Goal: Task Accomplishment & Management: Complete application form

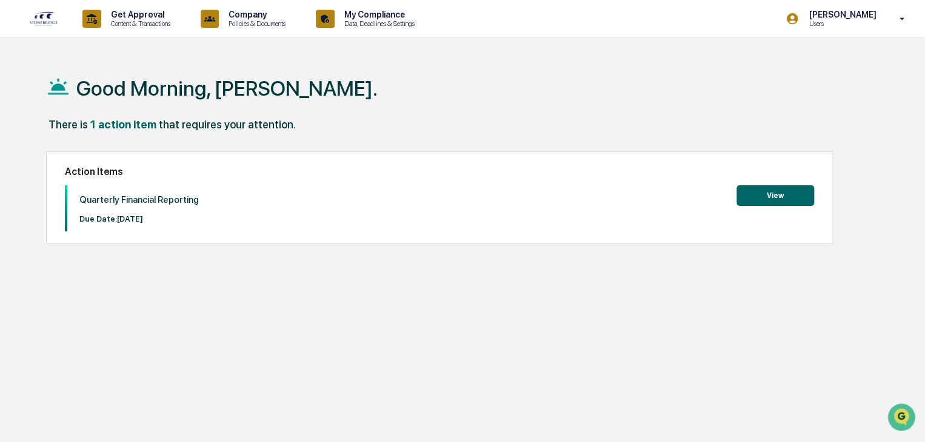
click at [781, 192] on button "View" at bounding box center [775, 195] width 78 height 21
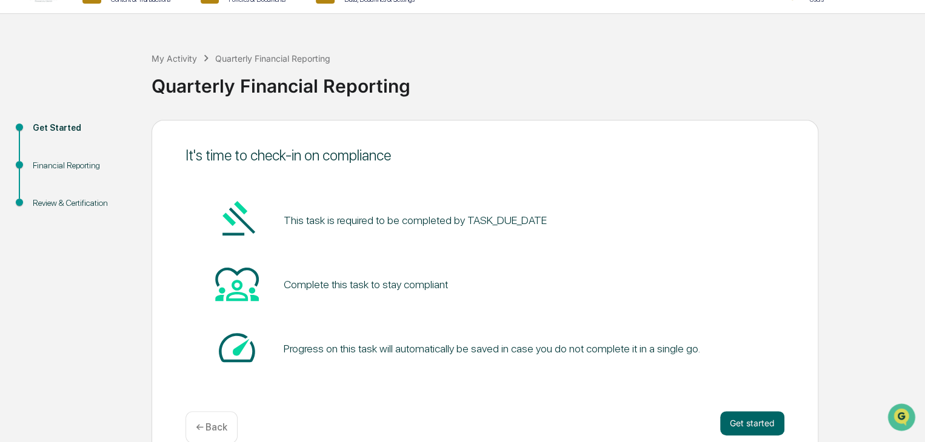
scroll to position [45, 0]
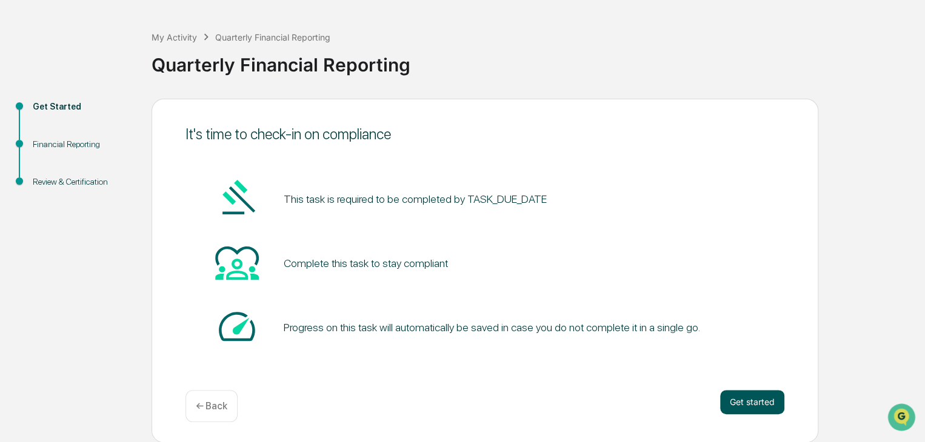
click at [735, 396] on button "Get started" at bounding box center [752, 402] width 64 height 24
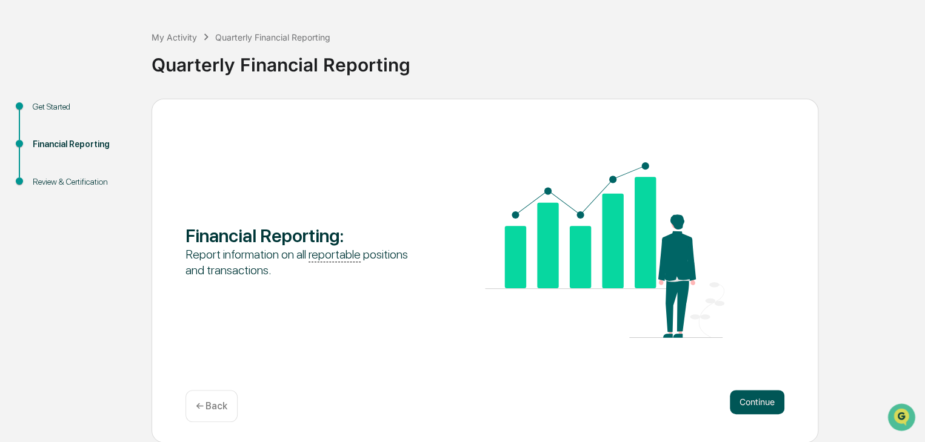
click at [756, 401] on button "Continue" at bounding box center [757, 402] width 55 height 24
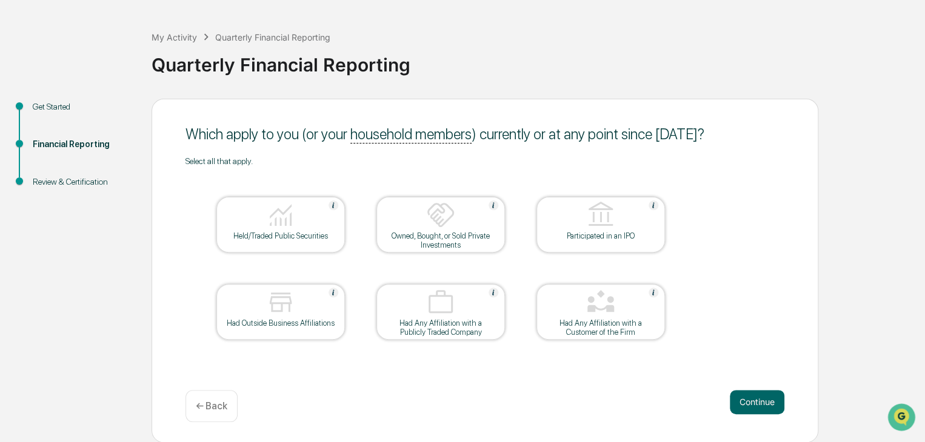
click at [282, 207] on img at bounding box center [280, 215] width 29 height 29
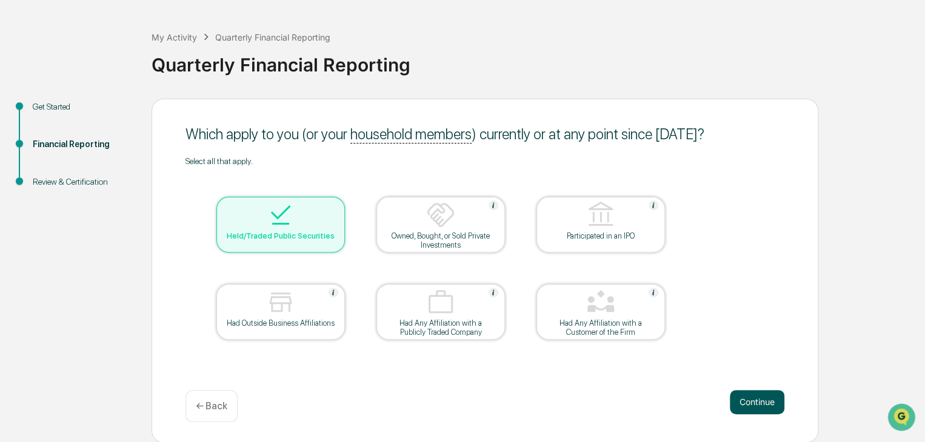
click at [741, 401] on button "Continue" at bounding box center [757, 402] width 55 height 24
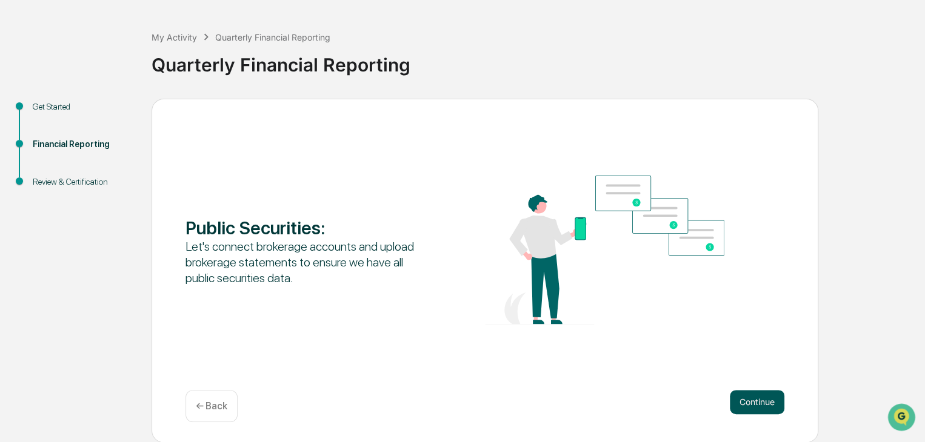
click at [754, 403] on button "Continue" at bounding box center [757, 402] width 55 height 24
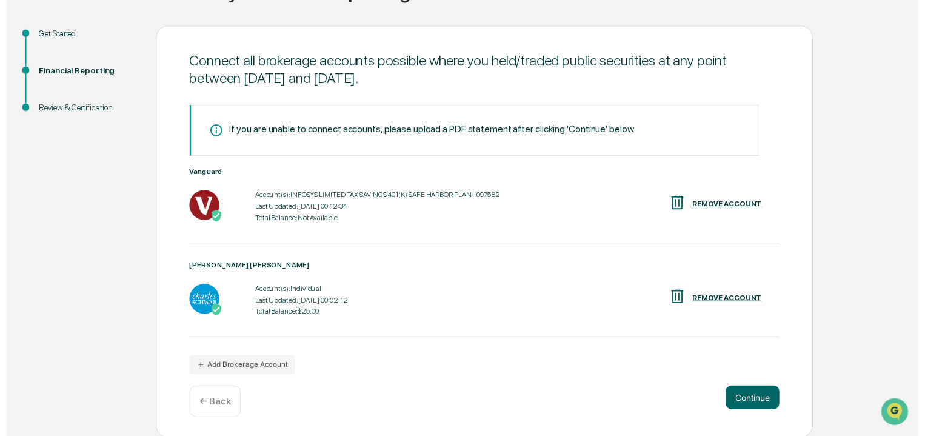
scroll to position [121, 0]
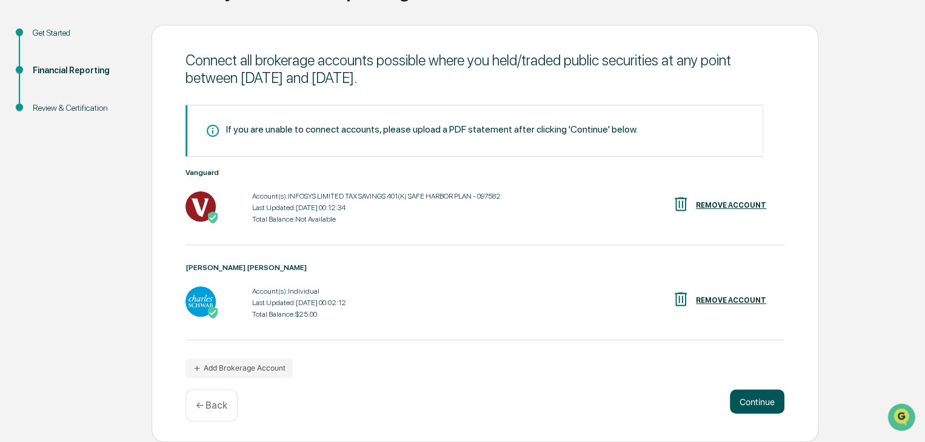
click at [754, 399] on button "Continue" at bounding box center [757, 402] width 55 height 24
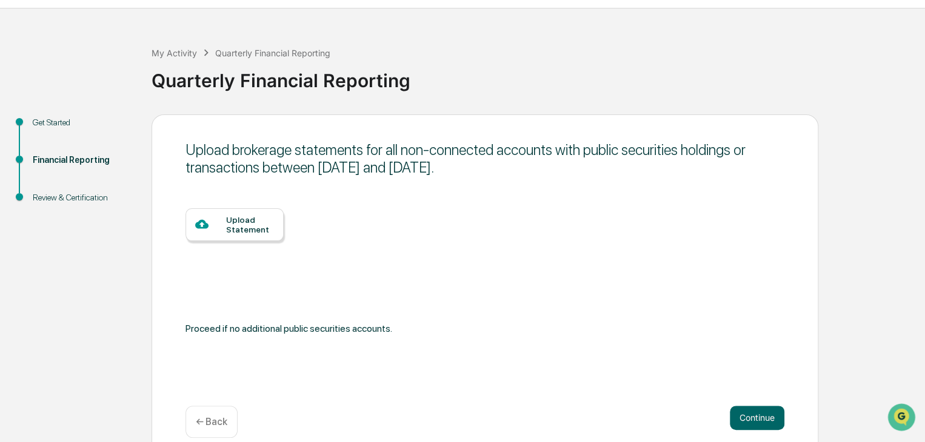
scroll to position [45, 0]
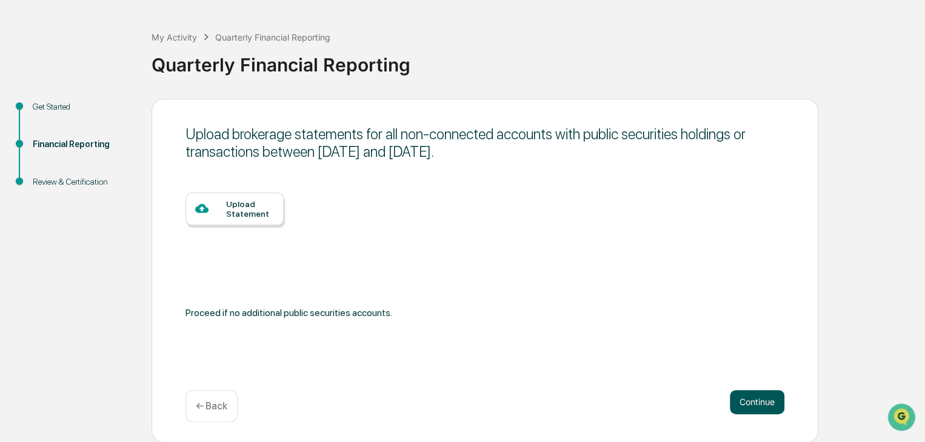
click at [756, 398] on button "Continue" at bounding box center [757, 402] width 55 height 24
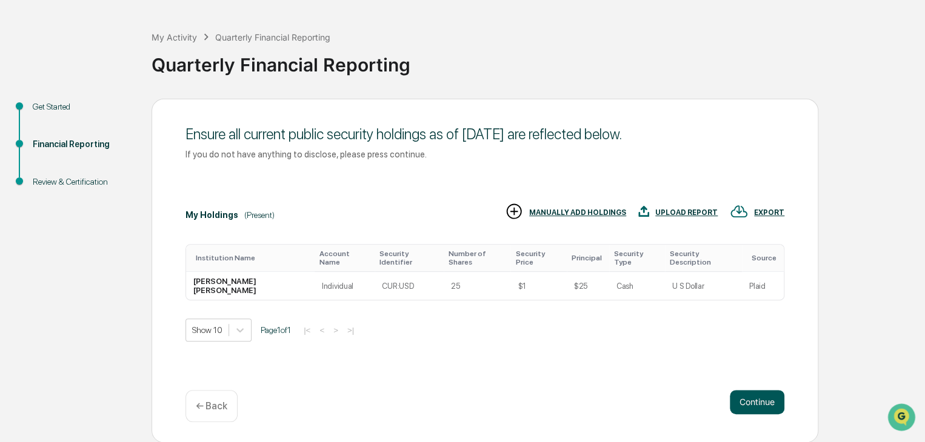
click at [747, 402] on button "Continue" at bounding box center [757, 402] width 55 height 24
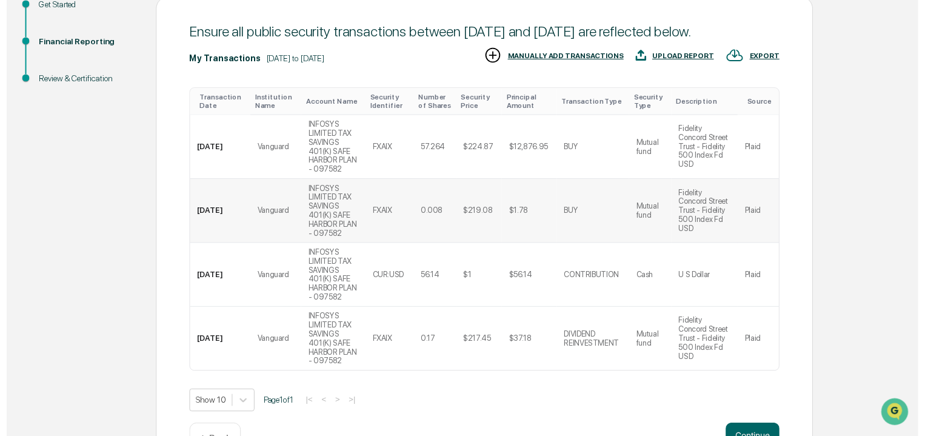
scroll to position [167, 0]
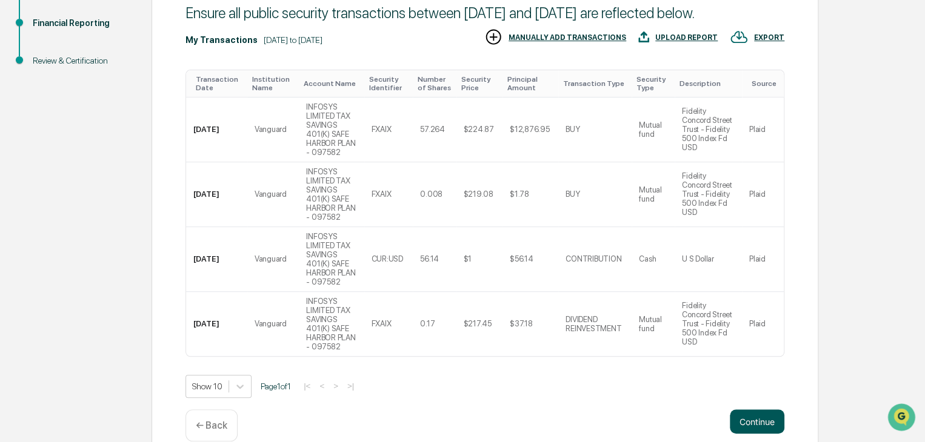
click at [749, 410] on button "Continue" at bounding box center [757, 422] width 55 height 24
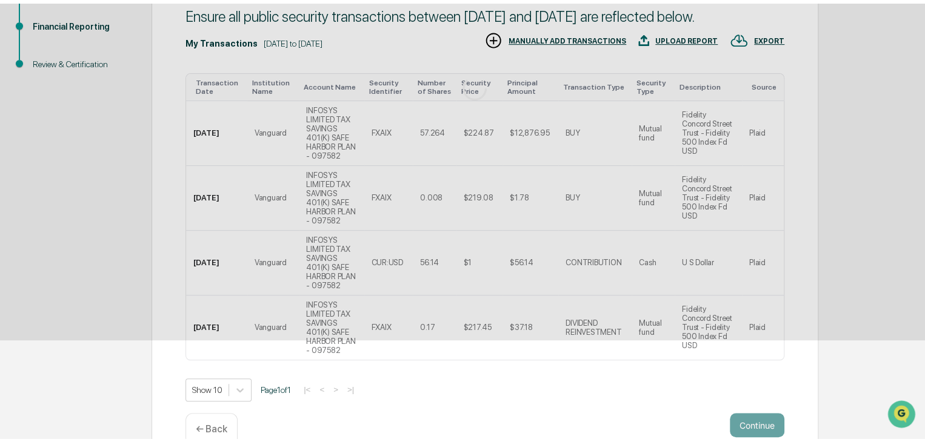
scroll to position [84, 0]
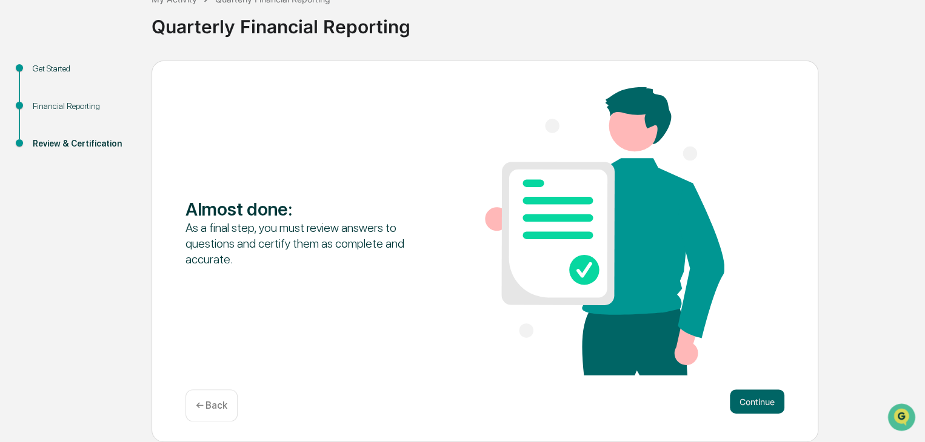
click at [749, 403] on button "Continue" at bounding box center [757, 402] width 55 height 24
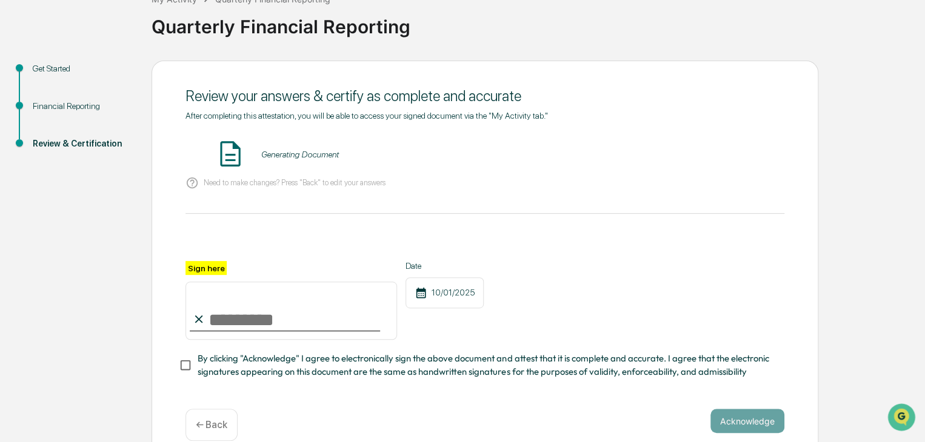
click at [230, 324] on input "Sign here" at bounding box center [290, 311] width 211 height 58
type input "**********"
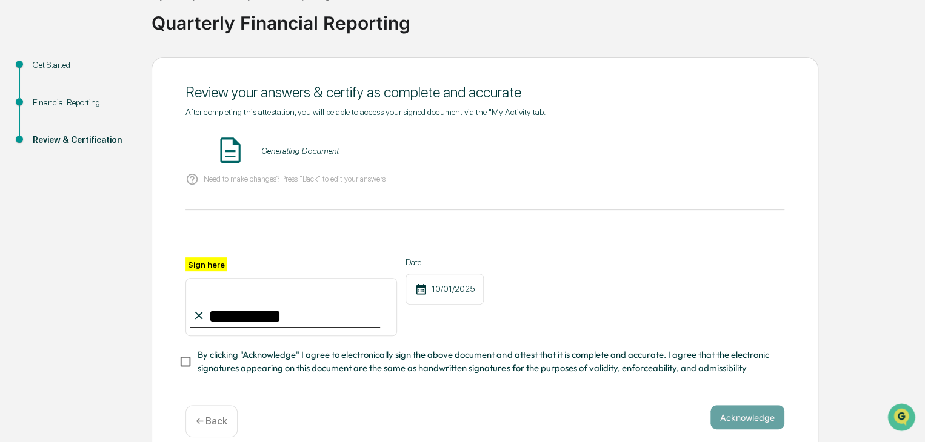
scroll to position [107, 0]
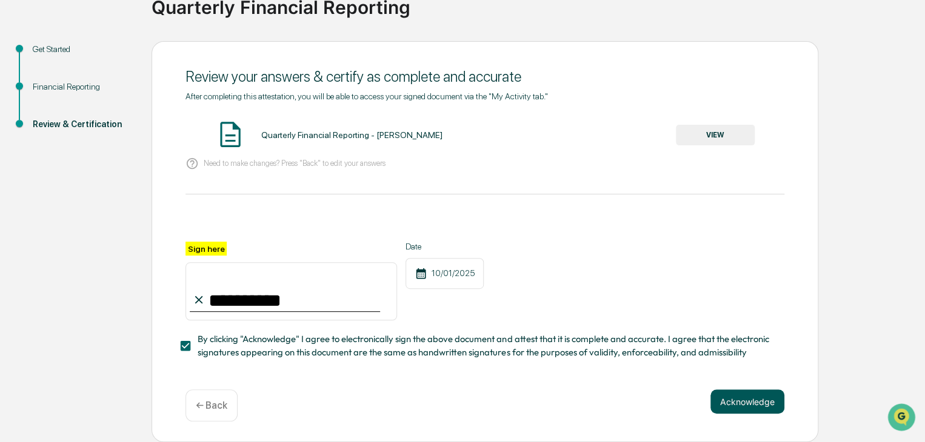
click at [742, 405] on button "Acknowledge" at bounding box center [747, 402] width 74 height 24
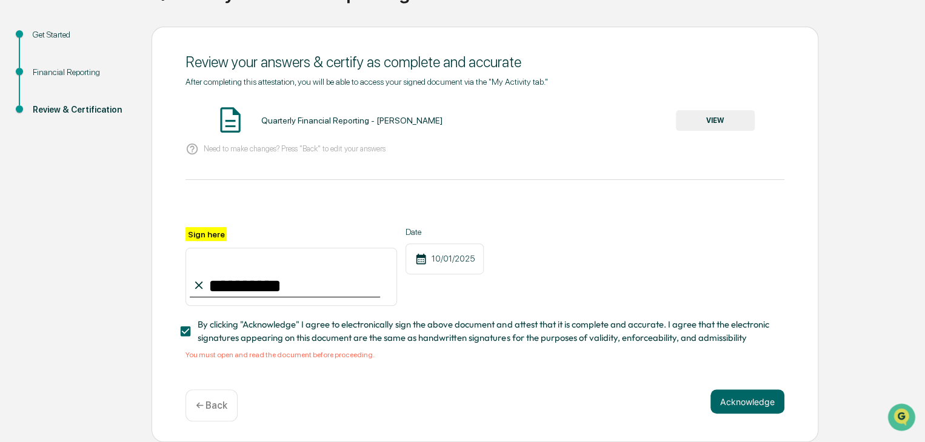
scroll to position [122, 0]
click at [736, 401] on button "Acknowledge" at bounding box center [747, 402] width 74 height 24
click at [744, 404] on button "Acknowledge" at bounding box center [747, 402] width 74 height 24
click at [696, 112] on button "VIEW" at bounding box center [715, 120] width 79 height 21
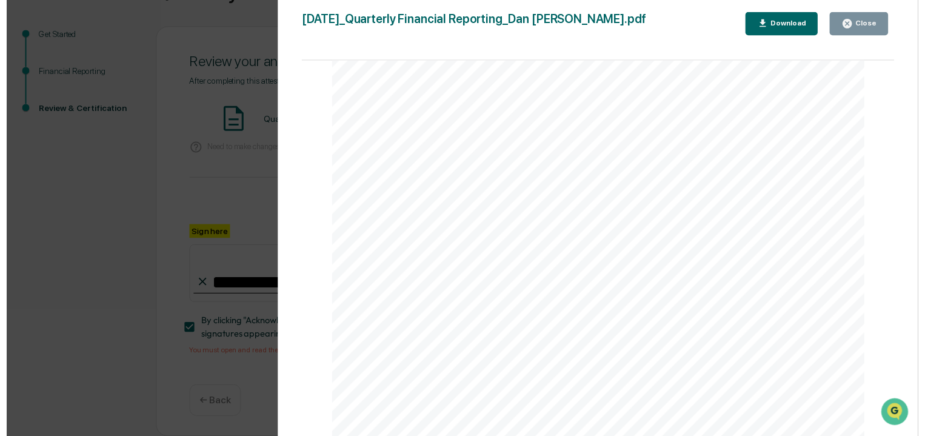
scroll to position [0, 0]
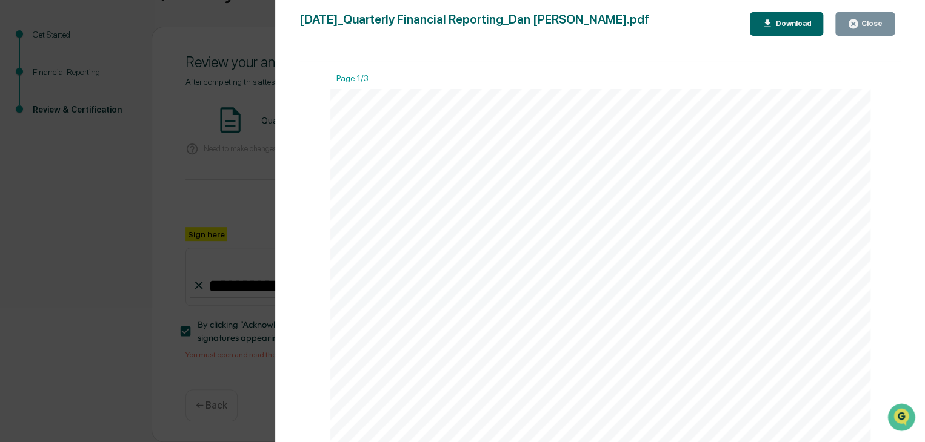
click at [865, 27] on div "Close" at bounding box center [871, 23] width 24 height 8
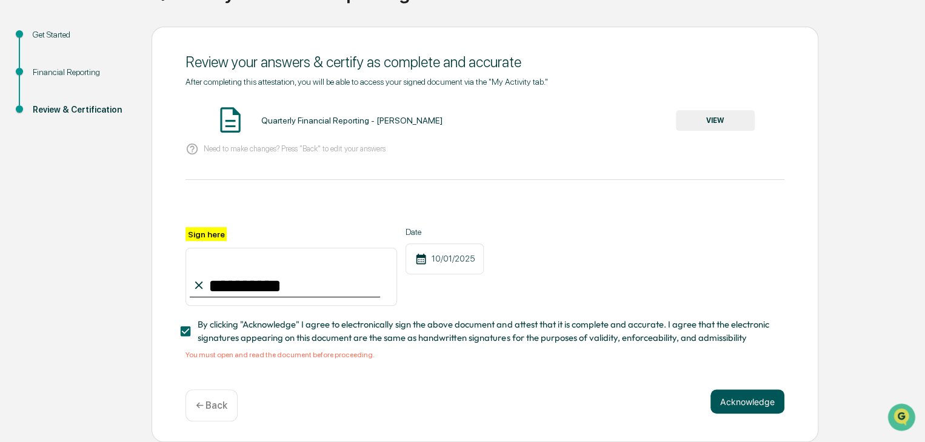
click at [741, 404] on button "Acknowledge" at bounding box center [747, 402] width 74 height 24
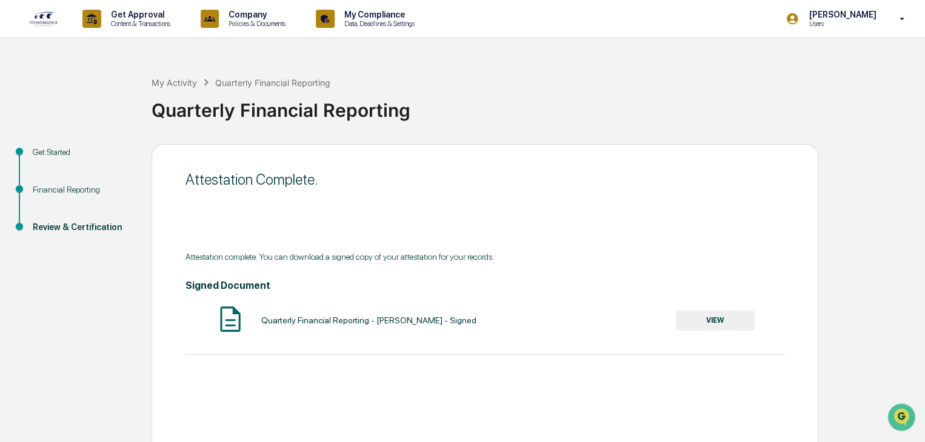
click at [720, 321] on button "VIEW" at bounding box center [715, 320] width 79 height 21
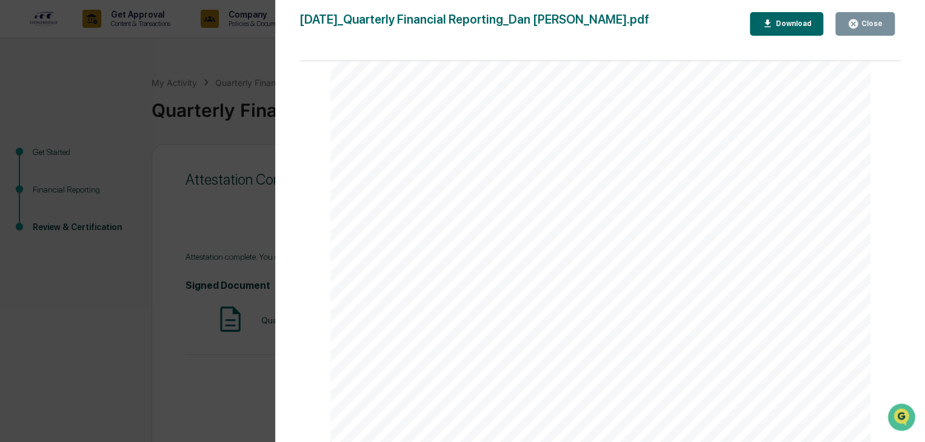
scroll to position [2666, 0]
click at [865, 20] on div "Close" at bounding box center [871, 23] width 24 height 8
